Goal: Task Accomplishment & Management: Manage account settings

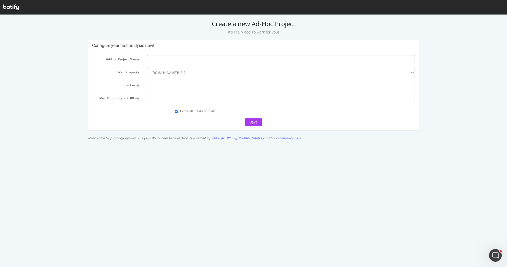
click at [194, 59] on input "text" at bounding box center [281, 59] width 268 height 9
click at [201, 58] on input "text" at bounding box center [281, 59] width 268 height 9
type input "deneme"
click at [200, 82] on input "text" at bounding box center [281, 85] width 268 height 9
type input "[URL][DOMAIN_NAME]"
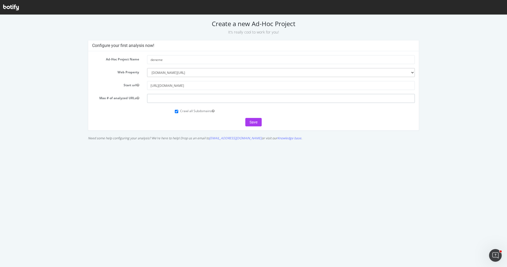
click at [225, 95] on input "number" at bounding box center [281, 98] width 268 height 9
type input "1000000"
click at [255, 122] on button "Save" at bounding box center [253, 122] width 16 height 8
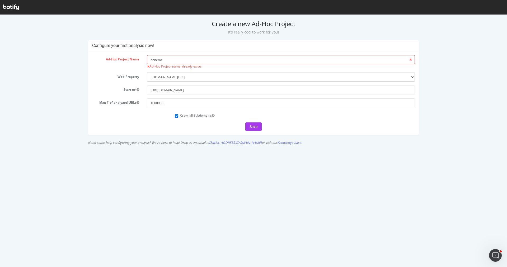
click at [197, 62] on input "deneme" at bounding box center [281, 59] width 268 height 9
type input "denemeeeeee"
click at [251, 124] on button "Save" at bounding box center [253, 126] width 16 height 8
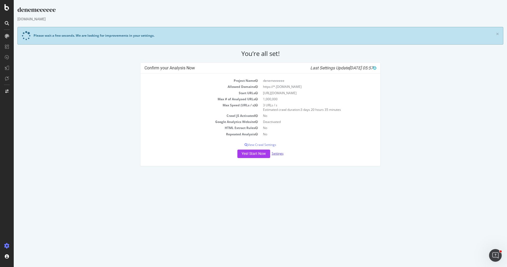
click at [276, 153] on link "Settings" at bounding box center [277, 153] width 12 height 4
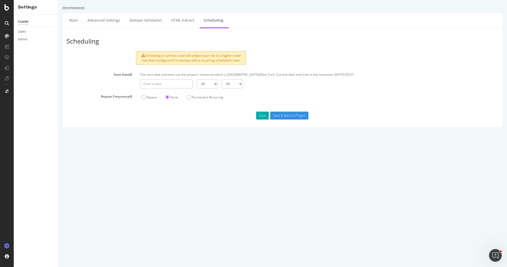
type input "2025-08-28"
click at [175, 85] on input "2025-08-28" at bounding box center [166, 83] width 53 height 9
click at [192, 70] on div "The start date and time use the project's timezone which is America/New_York. C…" at bounding box center [319, 74] width 364 height 9
